Goal: Book appointment/travel/reservation

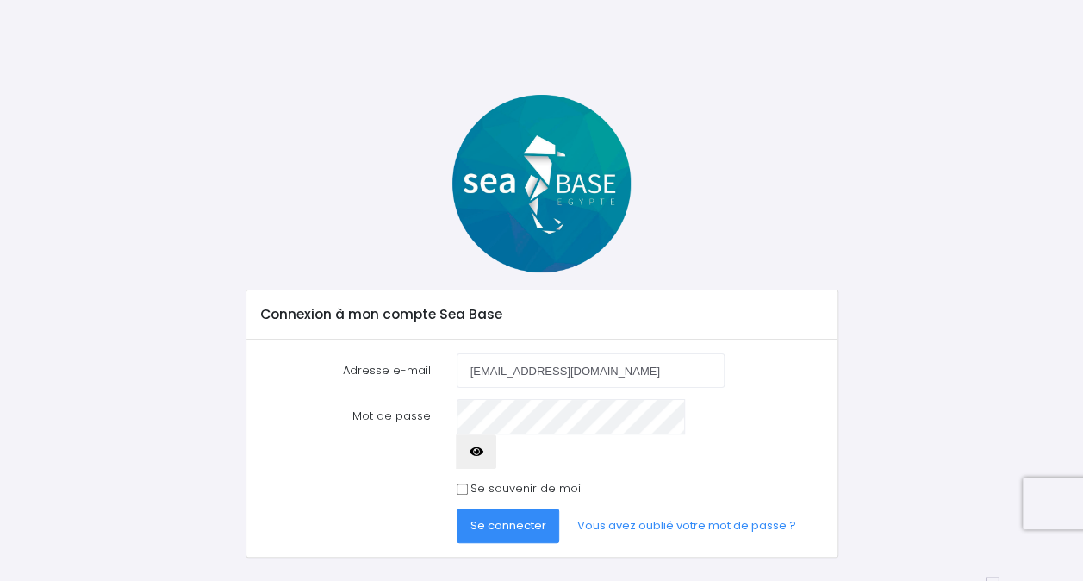
type input "[EMAIL_ADDRESS][DOMAIN_NAME]"
click at [457, 509] on button "Se connecter" at bounding box center [508, 526] width 103 height 34
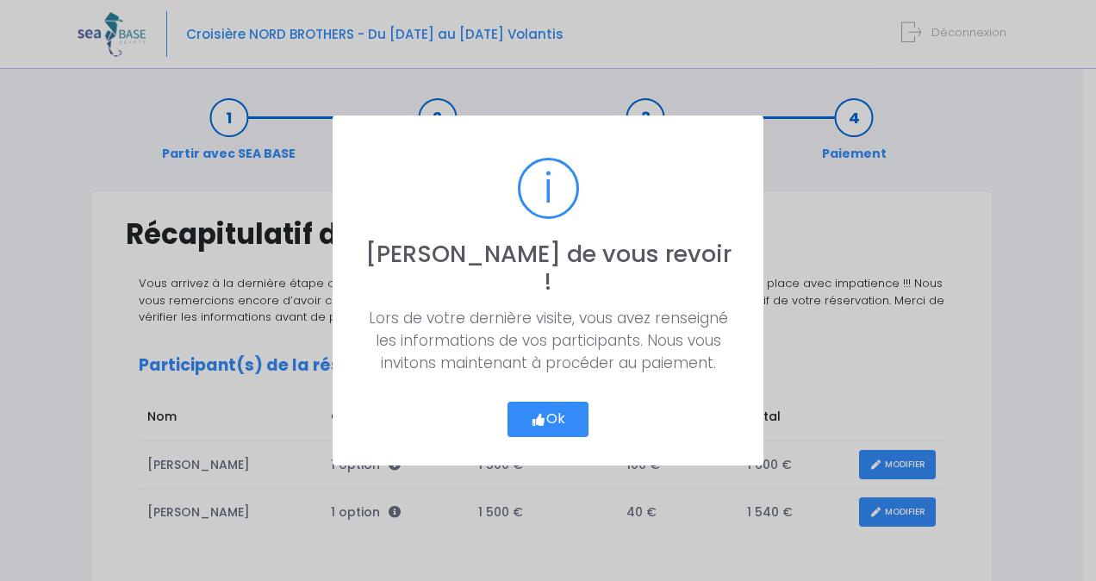
click at [180, 359] on div "? ! i Ravi de vous revoir ! × Lors de votre dernière visite, vous avez renseign…" at bounding box center [548, 290] width 1096 height 581
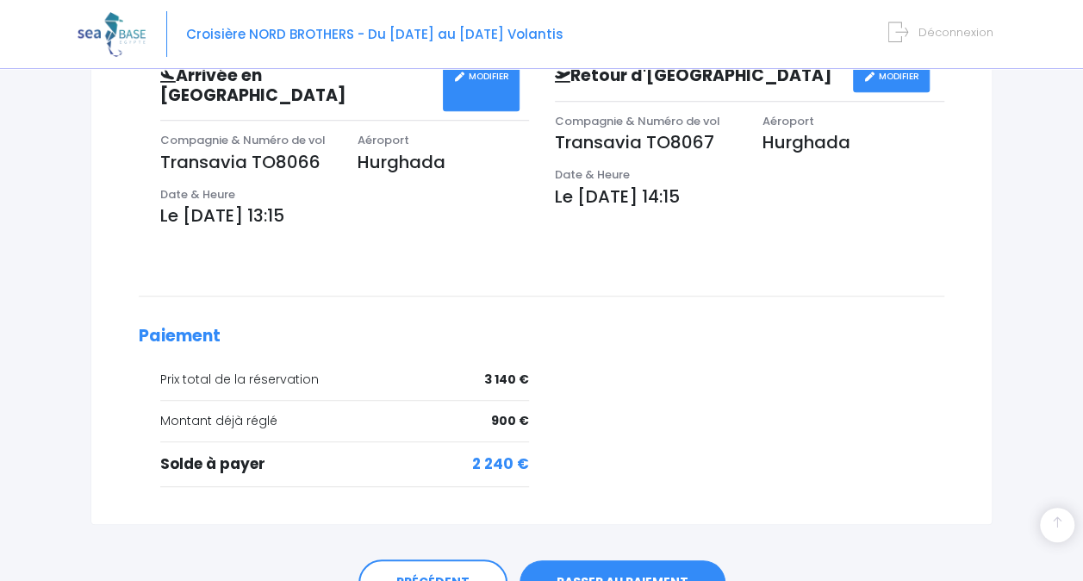
scroll to position [674, 0]
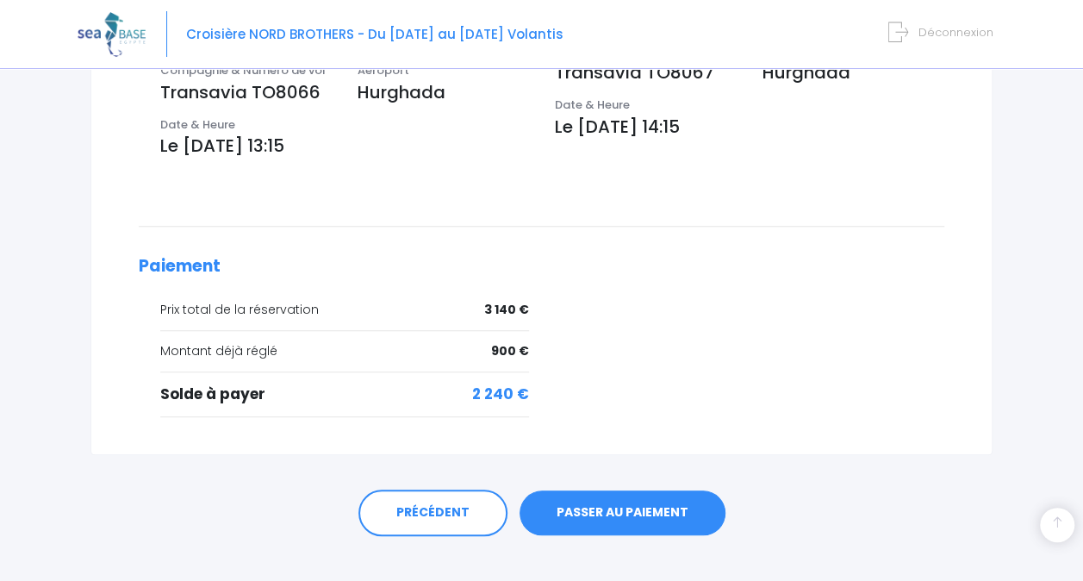
click at [607, 490] on link "PASSER AU PAIEMENT" at bounding box center [623, 512] width 206 height 45
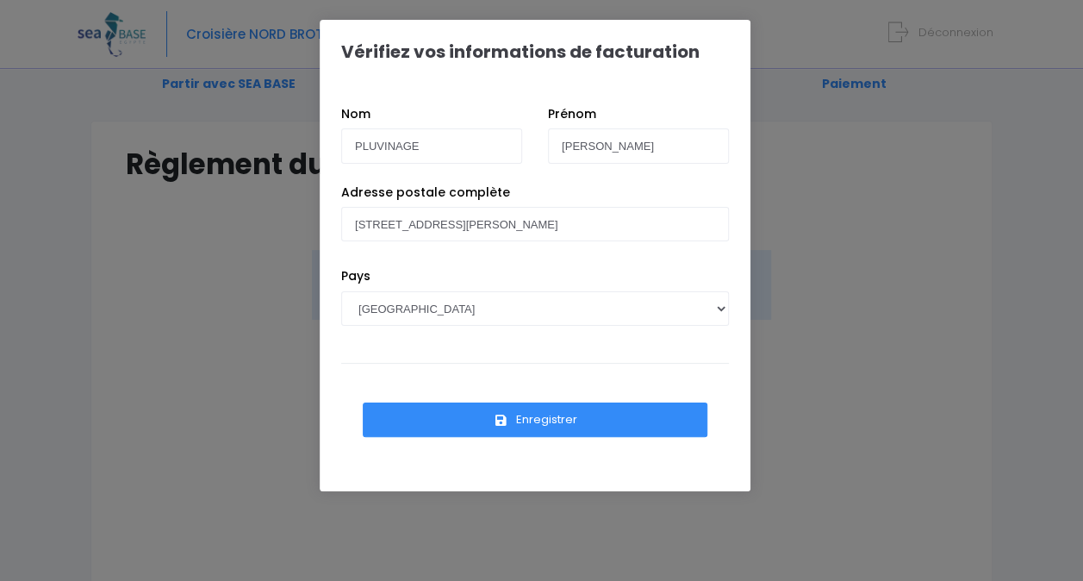
scroll to position [71, 0]
click at [549, 415] on button "Enregistrer" at bounding box center [535, 420] width 345 height 34
